Goal: Go to known website: Access a specific website the user already knows

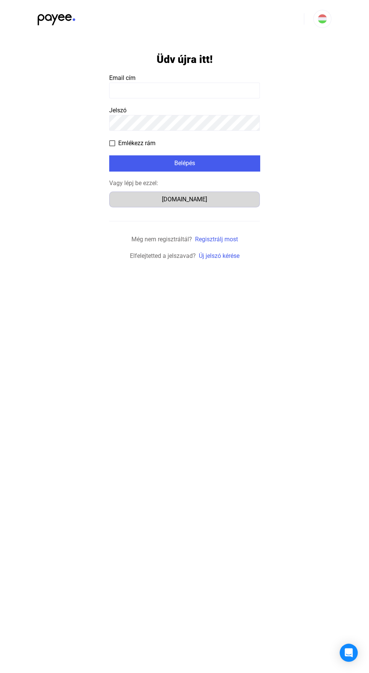
click at [209, 199] on div "[DOMAIN_NAME]" at bounding box center [184, 199] width 145 height 9
